Goal: Transaction & Acquisition: Purchase product/service

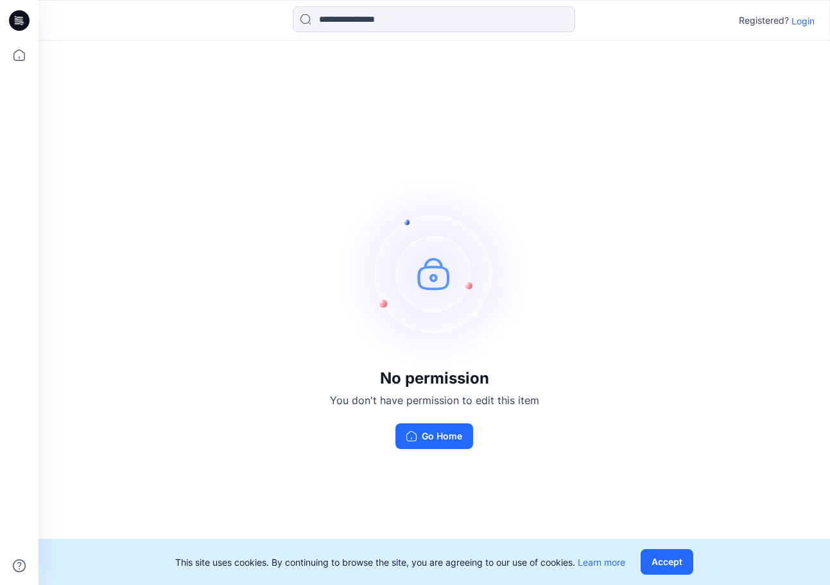
click at [796, 21] on p "Login" at bounding box center [802, 20] width 23 height 13
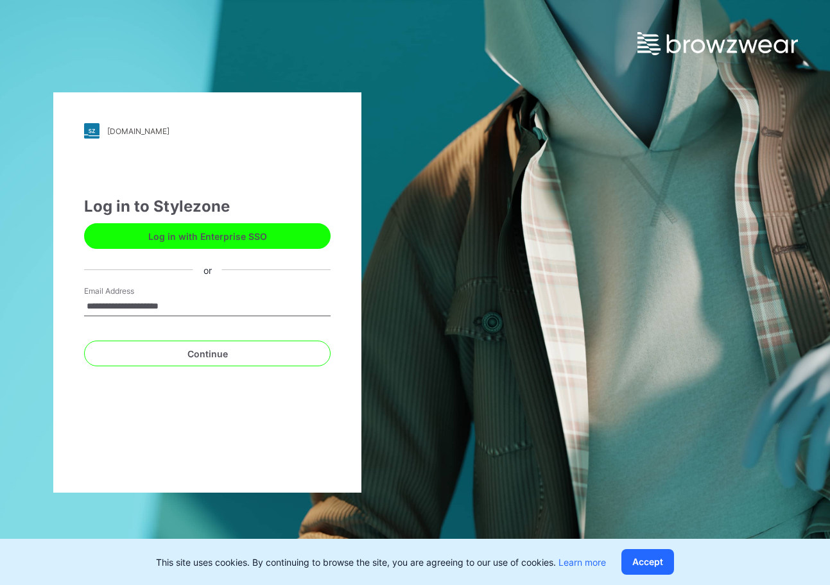
type input "**********"
click at [84, 341] on button "Continue" at bounding box center [207, 354] width 246 height 26
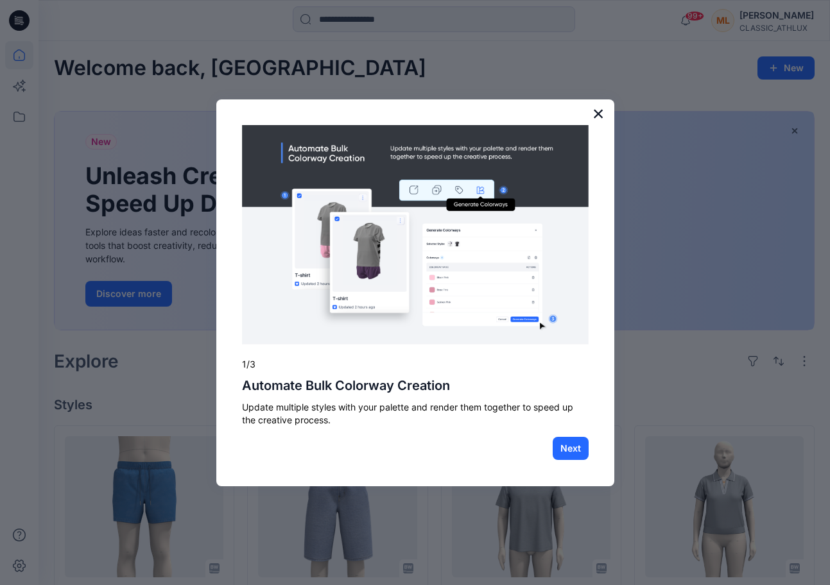
click at [599, 111] on button "×" at bounding box center [598, 113] width 12 height 21
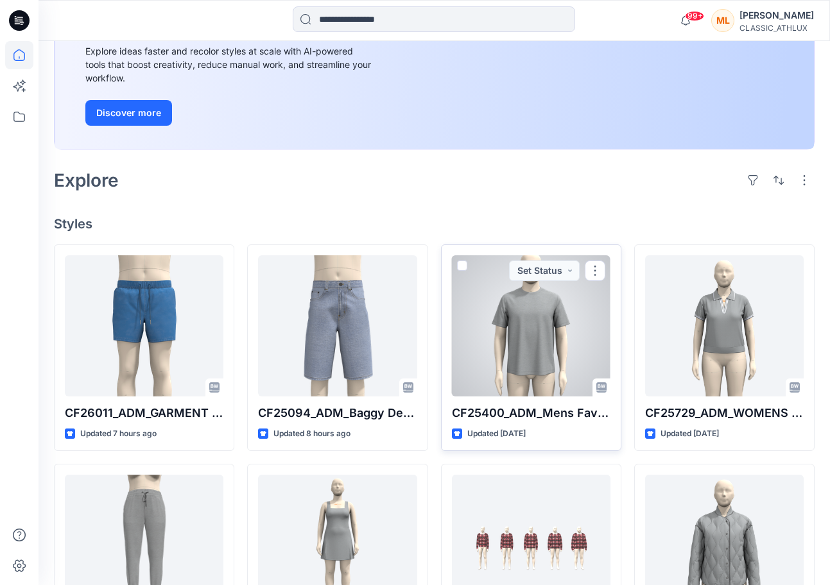
scroll to position [185, 0]
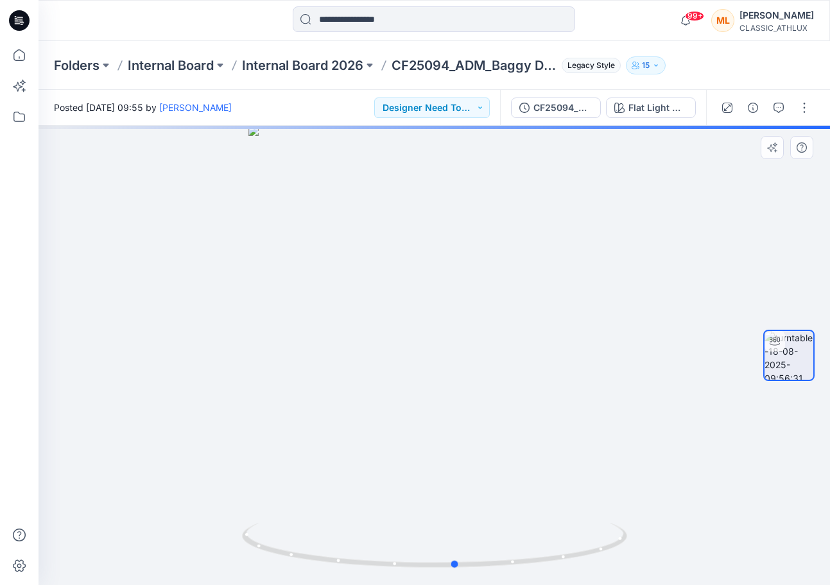
drag, startPoint x: 506, startPoint y: 355, endPoint x: 536, endPoint y: 394, distance: 48.5
click at [536, 394] on div at bounding box center [433, 355] width 791 height 459
drag, startPoint x: 470, startPoint y: 308, endPoint x: 265, endPoint y: 314, distance: 205.4
click at [265, 314] on div at bounding box center [433, 355] width 791 height 459
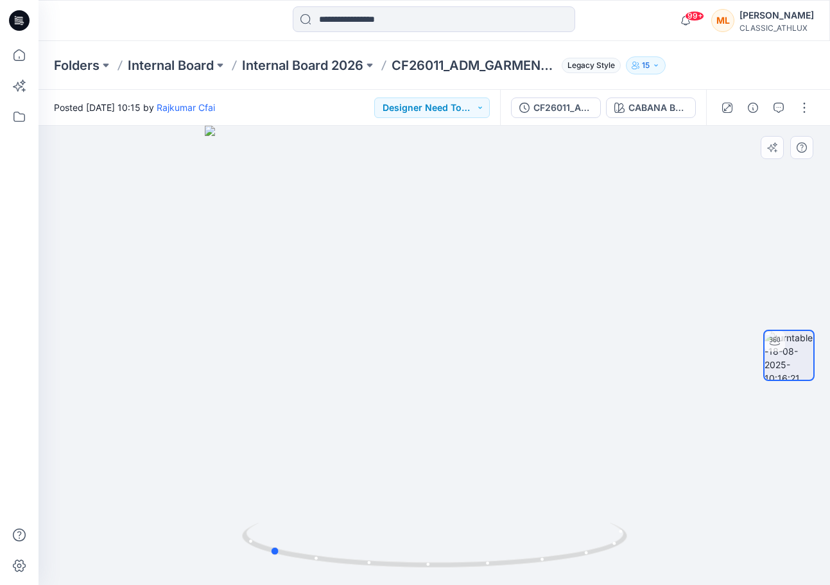
drag, startPoint x: 491, startPoint y: 280, endPoint x: 525, endPoint y: 281, distance: 34.0
click at [525, 280] on div at bounding box center [433, 355] width 791 height 459
drag, startPoint x: 546, startPoint y: 280, endPoint x: 505, endPoint y: 290, distance: 42.3
click at [507, 287] on div at bounding box center [433, 355] width 791 height 459
drag, startPoint x: 527, startPoint y: 284, endPoint x: 374, endPoint y: 311, distance: 155.7
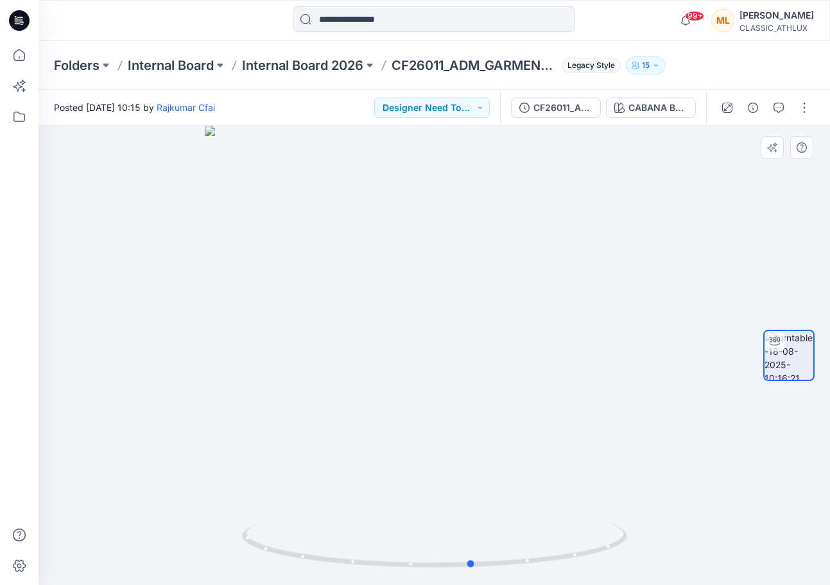
click at [383, 306] on div at bounding box center [433, 355] width 791 height 459
drag, startPoint x: 493, startPoint y: 364, endPoint x: 336, endPoint y: 331, distance: 160.6
click at [348, 326] on div at bounding box center [433, 355] width 791 height 459
click at [659, 112] on div "CABANA BLUE" at bounding box center [657, 108] width 59 height 14
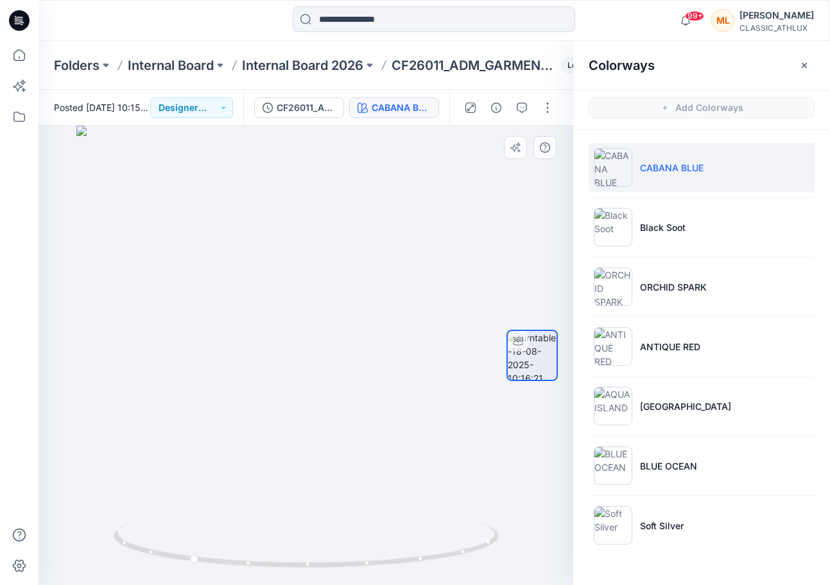
drag, startPoint x: 522, startPoint y: 245, endPoint x: 515, endPoint y: 246, distance: 6.5
click at [521, 247] on div at bounding box center [531, 355] width 51 height 321
